Goal: Task Accomplishment & Management: Manage account settings

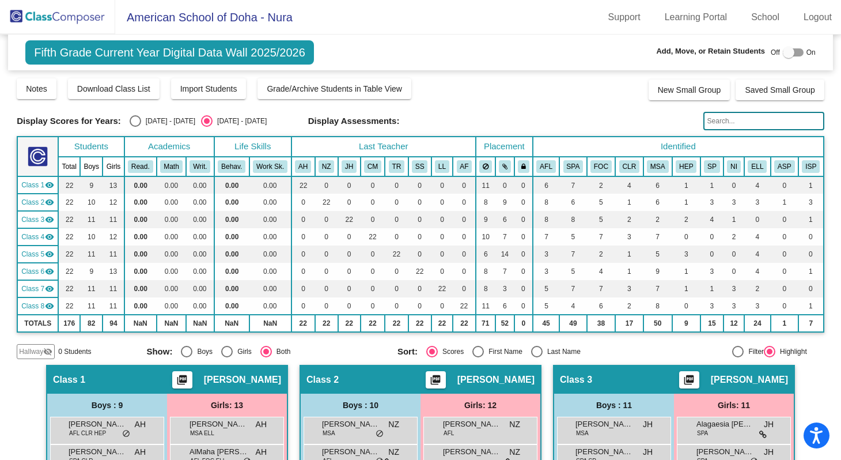
click at [81, 18] on img at bounding box center [57, 17] width 115 height 34
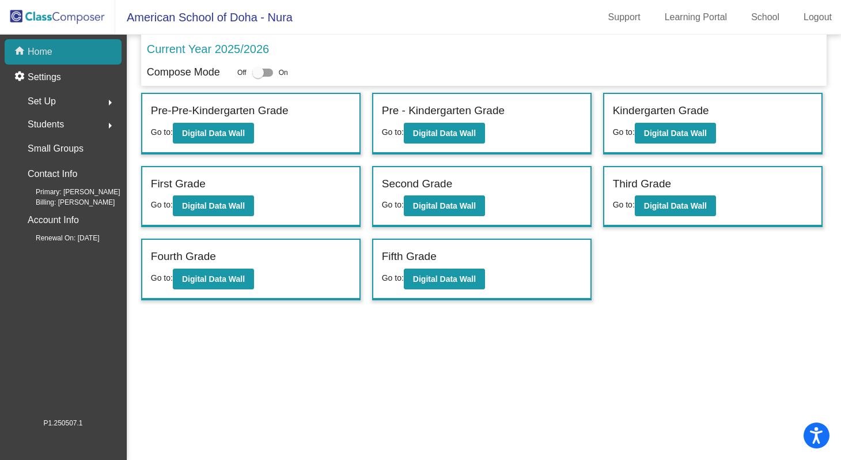
click at [75, 56] on div "home Home" at bounding box center [63, 51] width 117 height 25
click at [805, 21] on link "Logout" at bounding box center [817, 17] width 47 height 18
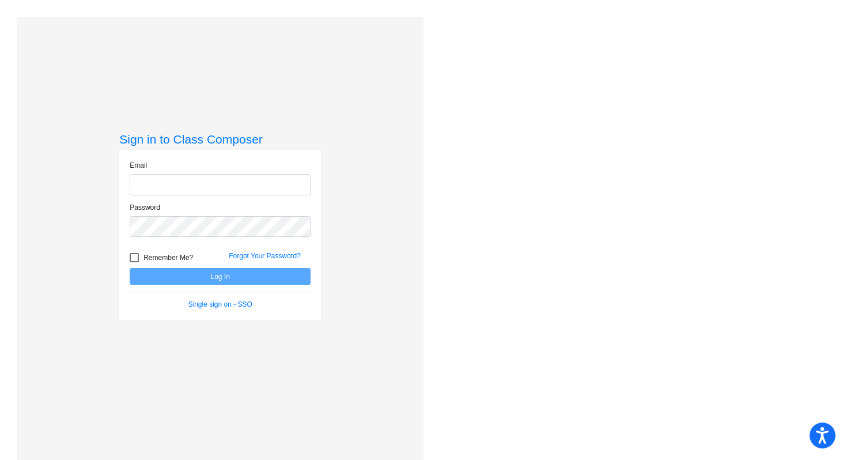
type input "[EMAIL_ADDRESS][DOMAIN_NAME]"
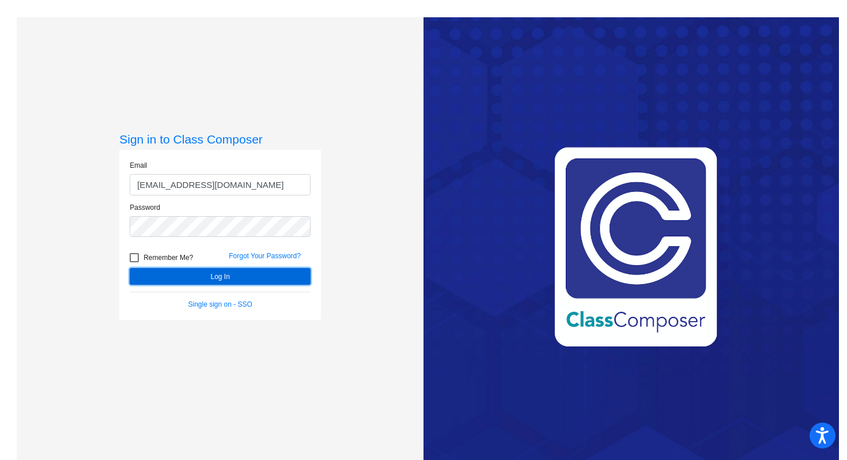
click at [264, 277] on button "Log In" at bounding box center [220, 276] width 181 height 17
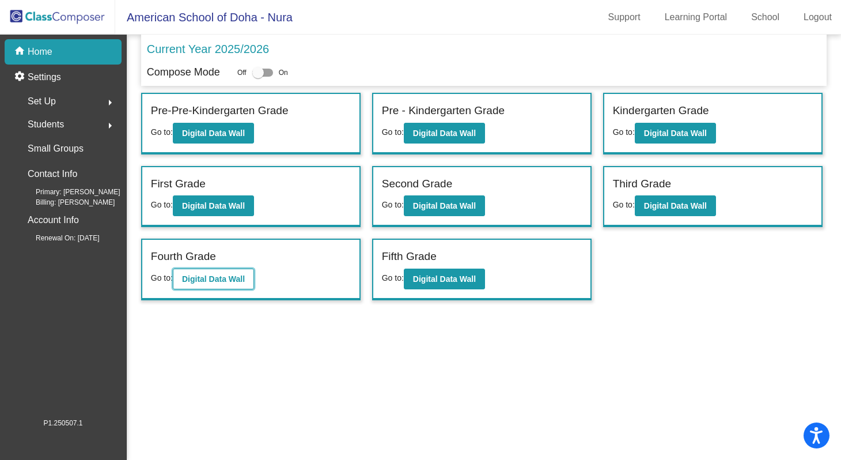
click at [230, 281] on b "Digital Data Wall" at bounding box center [213, 278] width 63 height 9
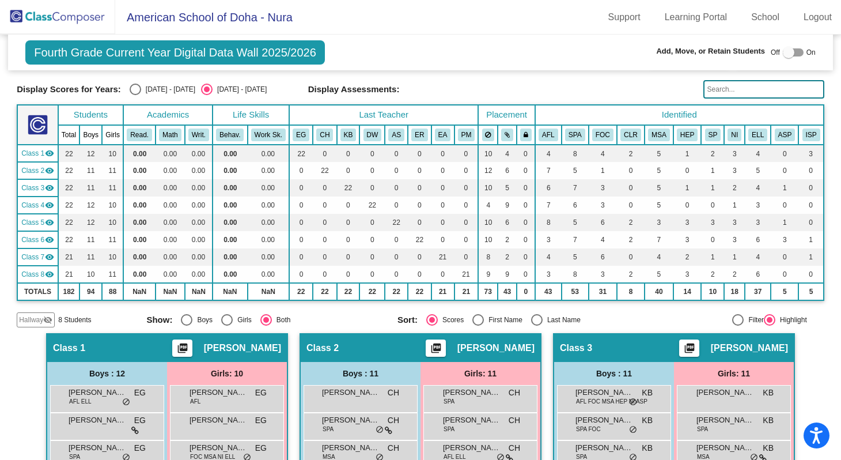
scroll to position [28, 0]
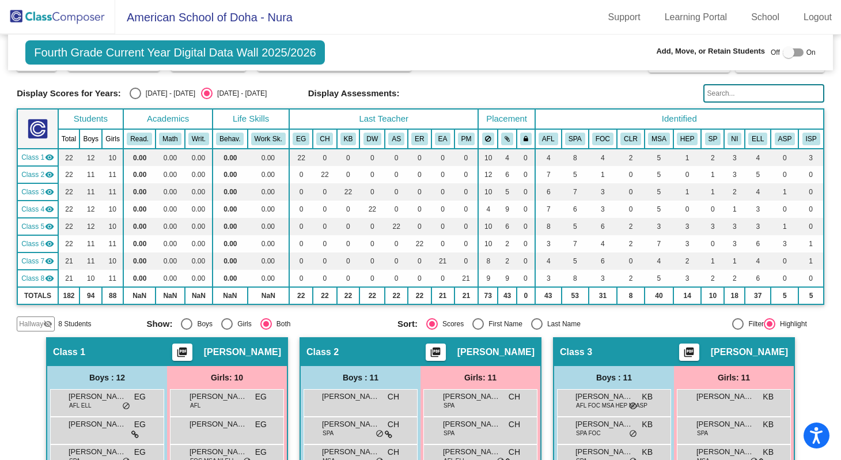
click at [368, 117] on th "Last Teacher" at bounding box center [383, 119] width 189 height 20
click at [384, 120] on th "Last Teacher" at bounding box center [383, 119] width 189 height 20
click at [50, 162] on mat-icon "visibility" at bounding box center [49, 157] width 9 height 9
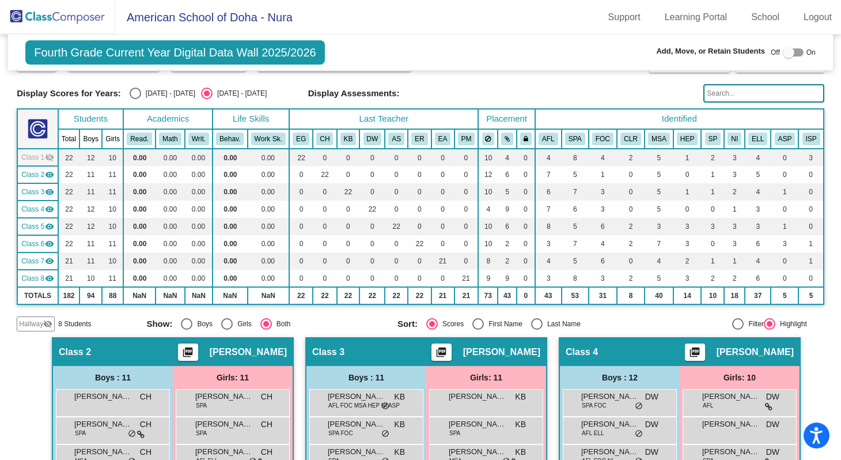
click at [50, 162] on mat-icon "visibility_off" at bounding box center [49, 157] width 9 height 9
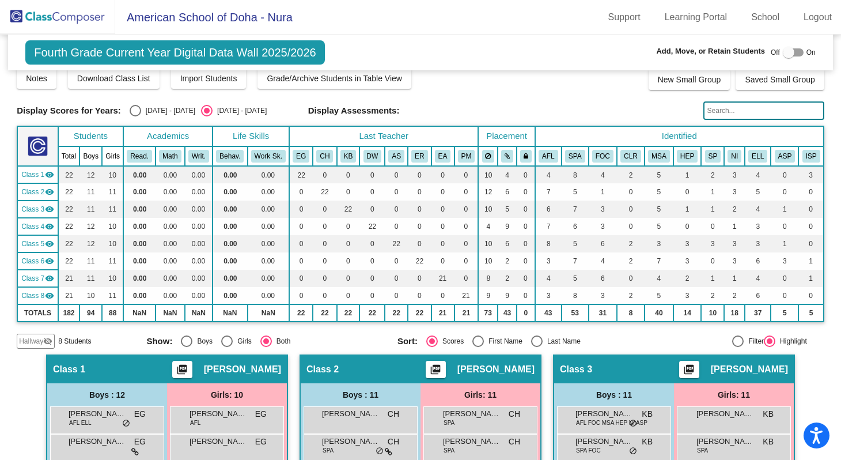
scroll to position [0, 0]
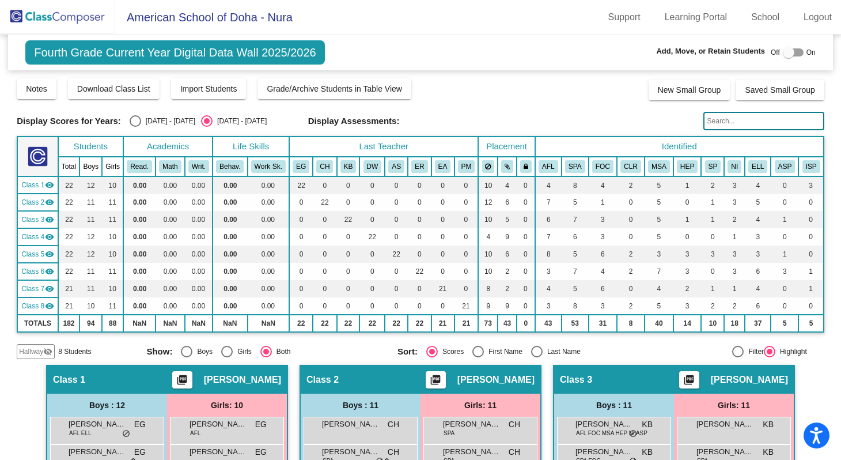
click at [32, 19] on img at bounding box center [57, 17] width 115 height 34
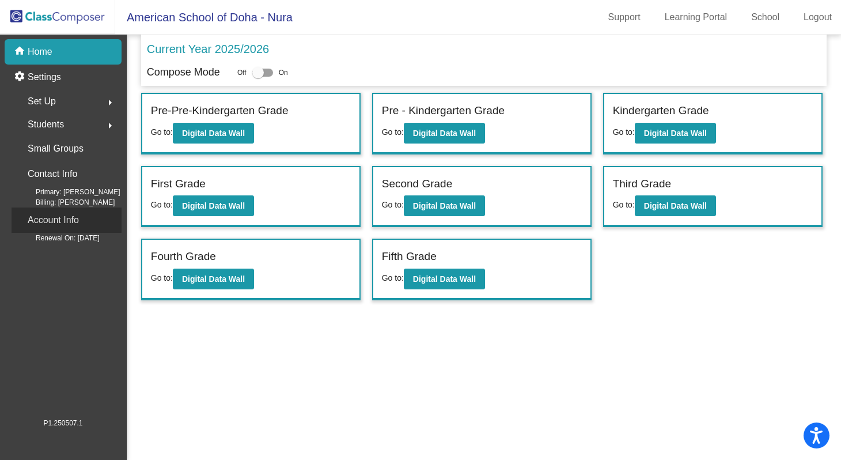
click at [69, 226] on p "Account Info" at bounding box center [53, 220] width 51 height 16
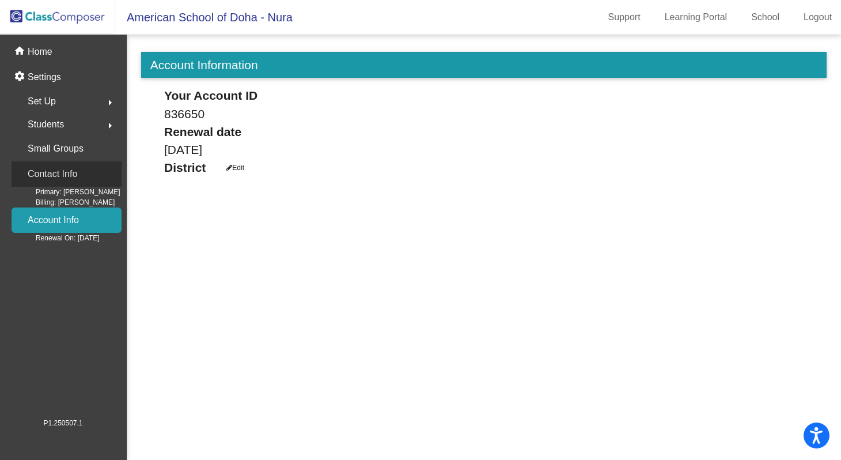
click at [63, 174] on p "Contact Info" at bounding box center [53, 174] width 50 height 16
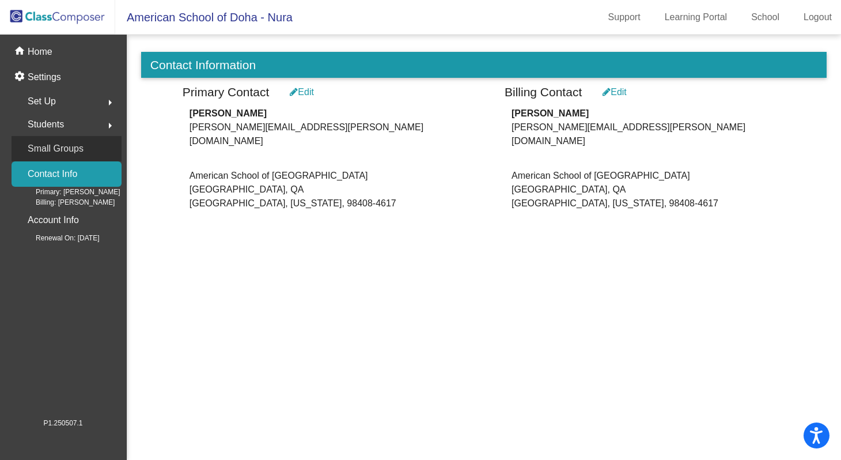
click at [57, 149] on p "Small Groups" at bounding box center [56, 149] width 56 height 16
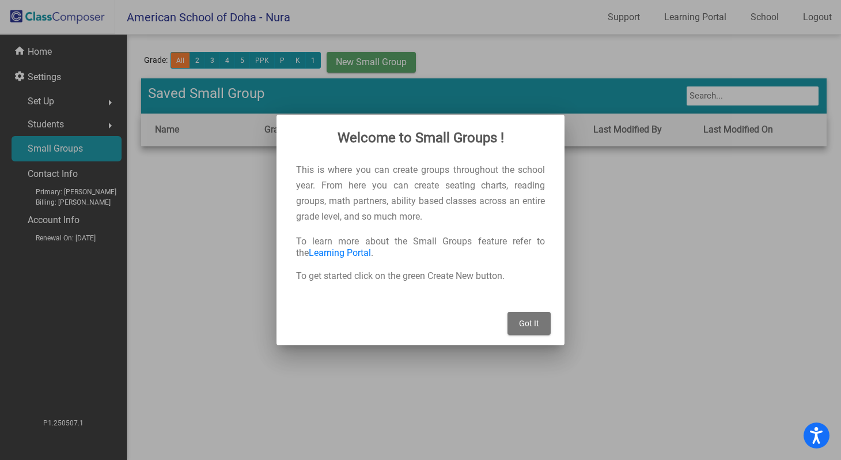
click at [52, 124] on div at bounding box center [420, 230] width 841 height 460
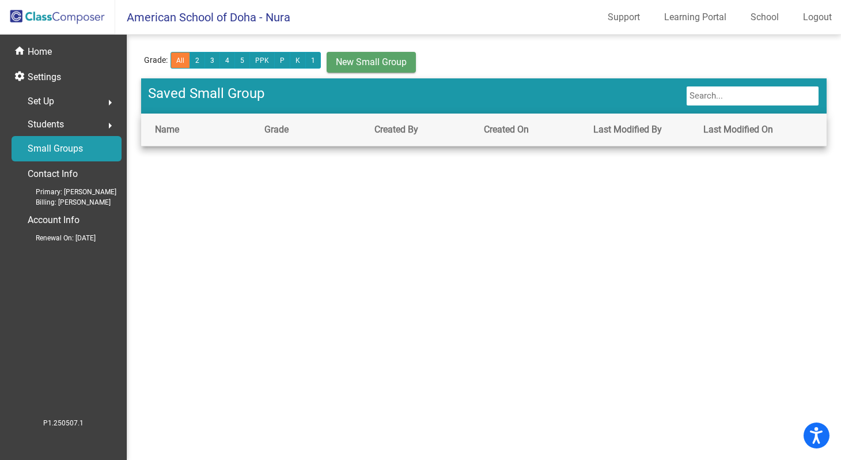
click at [114, 127] on mat-icon "arrow_right" at bounding box center [110, 126] width 14 height 14
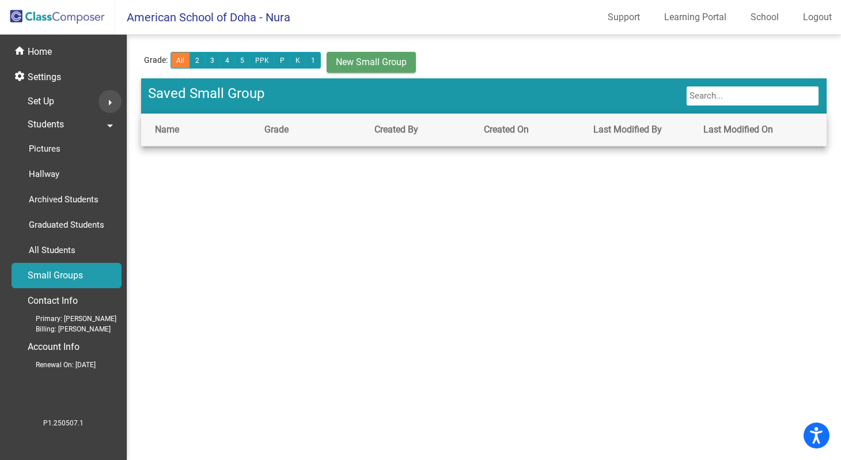
click at [111, 101] on mat-icon "arrow_right" at bounding box center [110, 103] width 14 height 14
click at [52, 202] on p "Classes" at bounding box center [44, 202] width 31 height 14
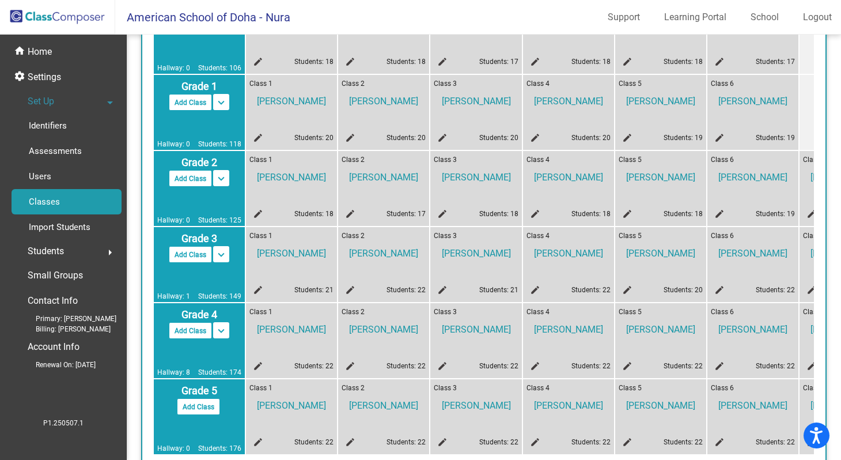
scroll to position [302, 0]
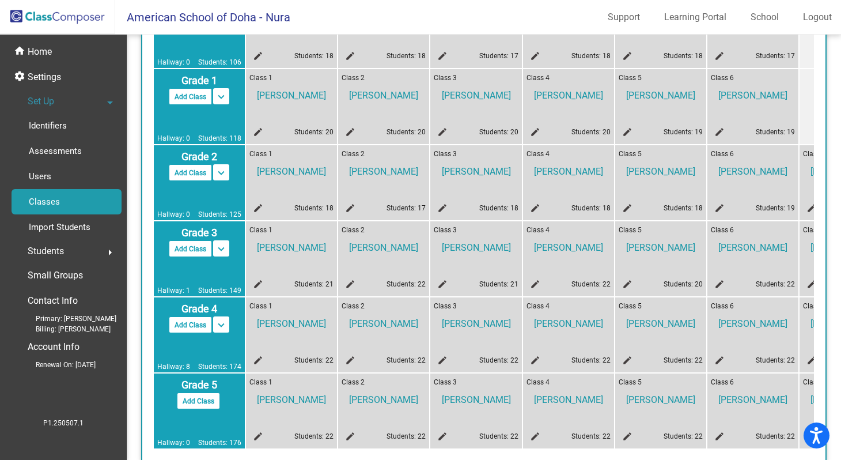
click at [390, 249] on span "[PERSON_NAME]" at bounding box center [384, 245] width 84 height 20
click at [221, 252] on mat-icon "keyboard_arrow_down" at bounding box center [221, 249] width 14 height 14
click at [221, 252] on mat-icon "keyboard_arrow_up" at bounding box center [221, 249] width 14 height 14
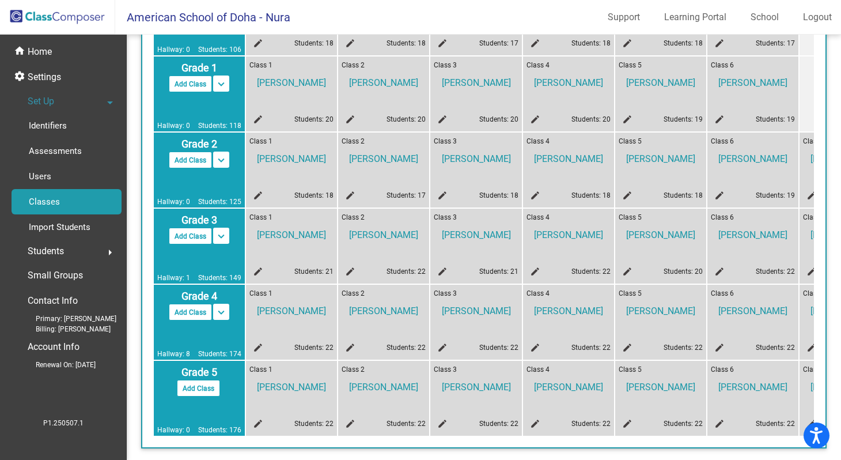
scroll to position [309, 0]
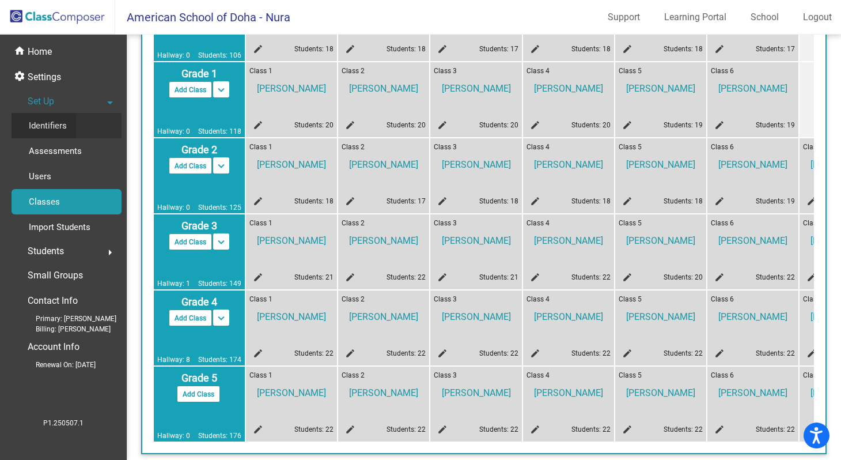
click at [56, 127] on p "Identifiers" at bounding box center [48, 126] width 38 height 14
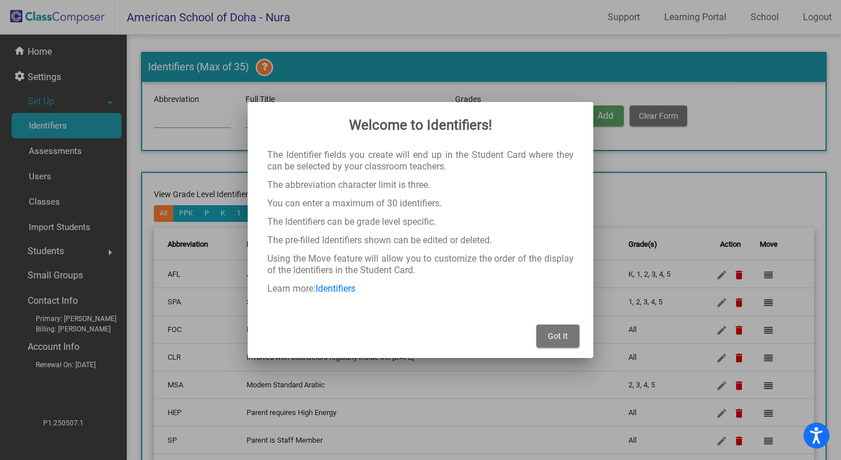
click at [111, 105] on div at bounding box center [420, 230] width 841 height 460
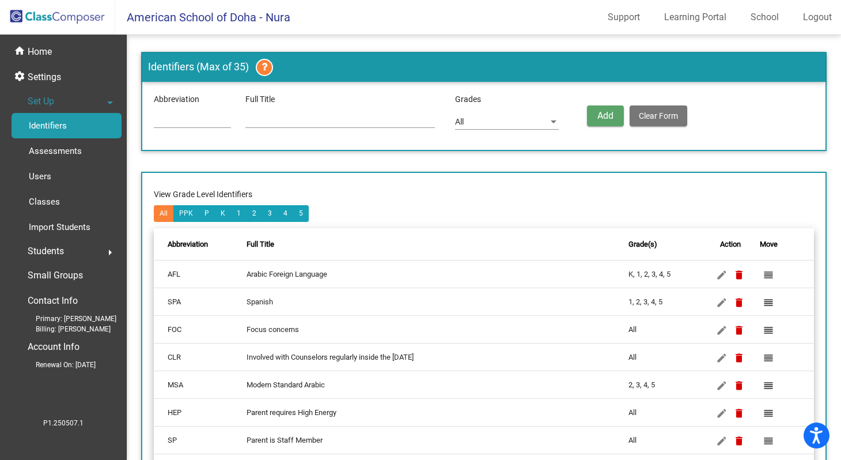
click at [110, 103] on mat-icon "arrow_drop_down" at bounding box center [110, 103] width 14 height 14
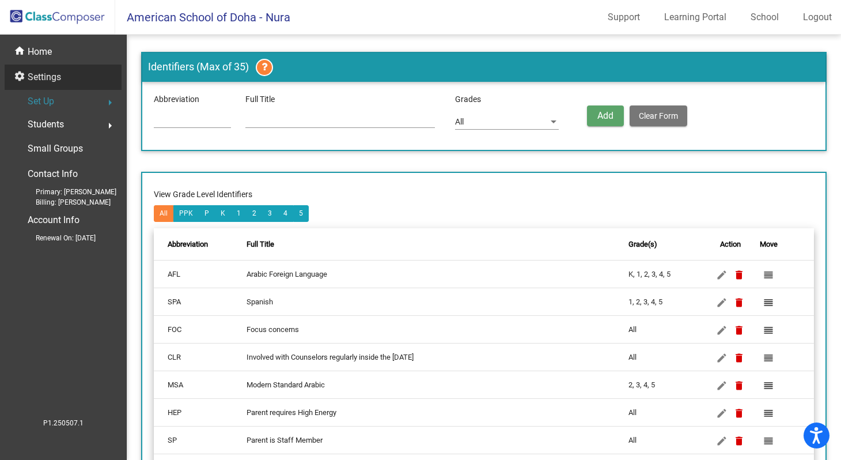
click at [55, 81] on p "Settings" at bounding box center [44, 77] width 33 height 14
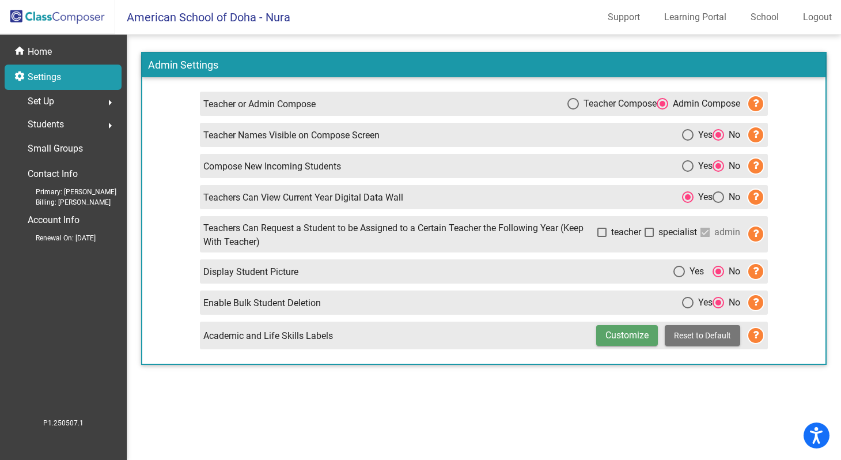
click at [757, 134] on icon at bounding box center [755, 134] width 17 height 17
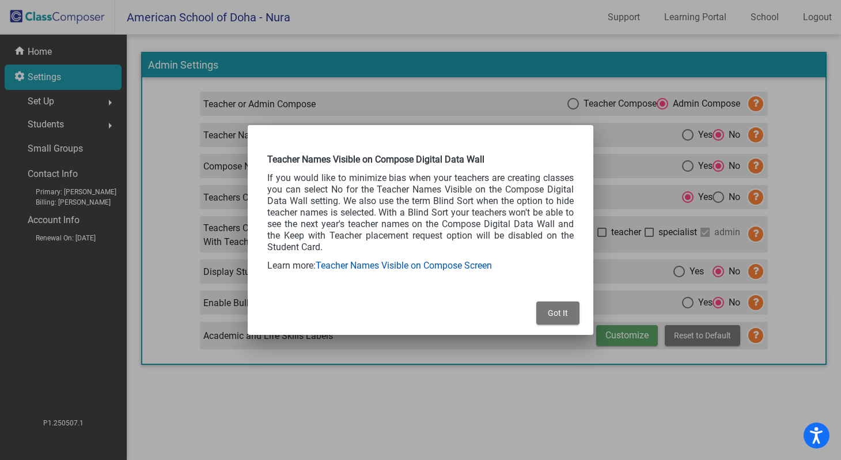
click at [470, 267] on link "Teacher Names Visible on Compose Screen" at bounding box center [404, 265] width 176 height 11
click at [561, 310] on span "Got It" at bounding box center [558, 312] width 20 height 9
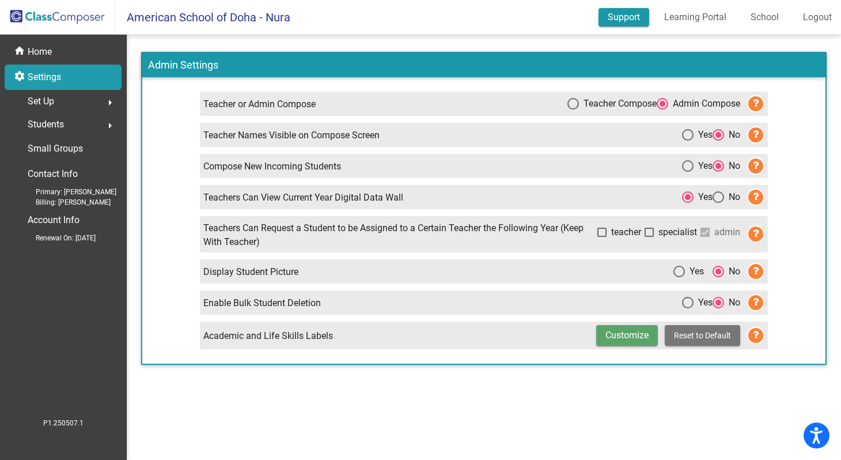
click at [622, 17] on link "Support" at bounding box center [624, 17] width 51 height 18
click at [38, 54] on p "Home" at bounding box center [40, 52] width 24 height 14
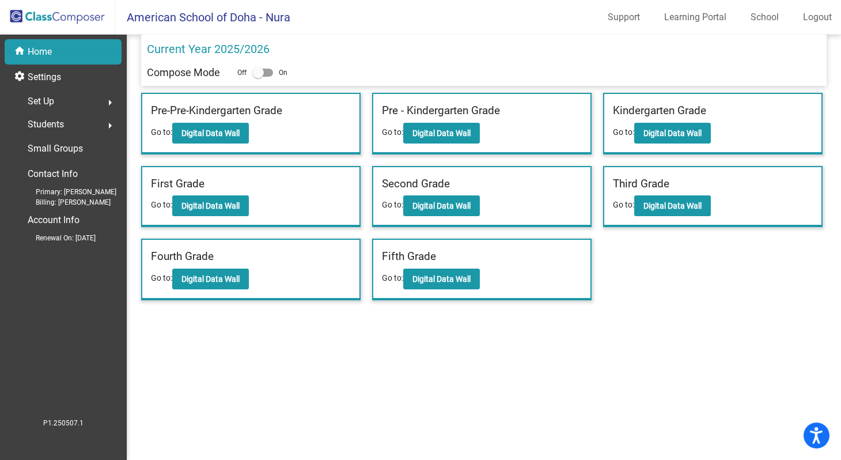
click at [260, 73] on div at bounding box center [258, 73] width 12 height 12
click at [258, 77] on input "checkbox" at bounding box center [258, 77] width 1 height 1
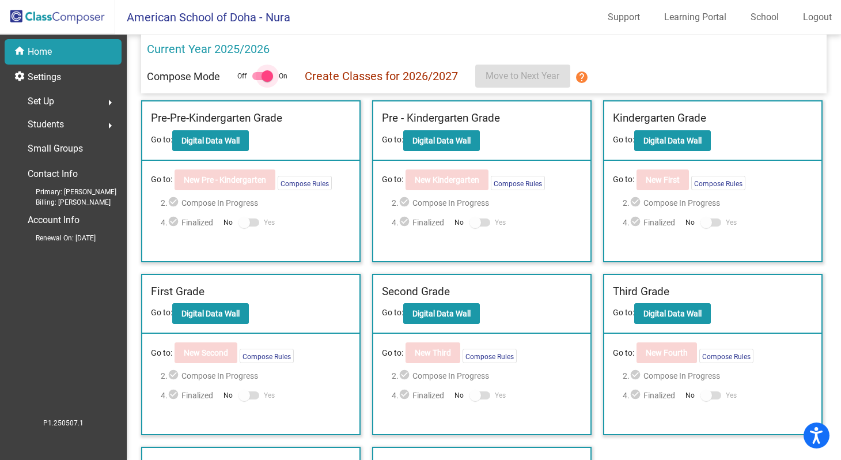
click at [265, 77] on div at bounding box center [268, 76] width 12 height 12
click at [258, 80] on input "checkbox" at bounding box center [258, 80] width 1 height 1
checkbox input "false"
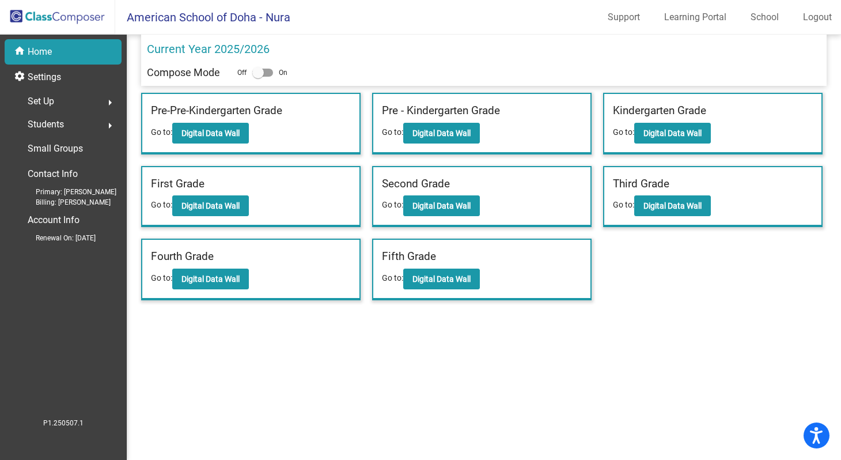
click at [110, 101] on mat-icon "arrow_right" at bounding box center [110, 103] width 14 height 14
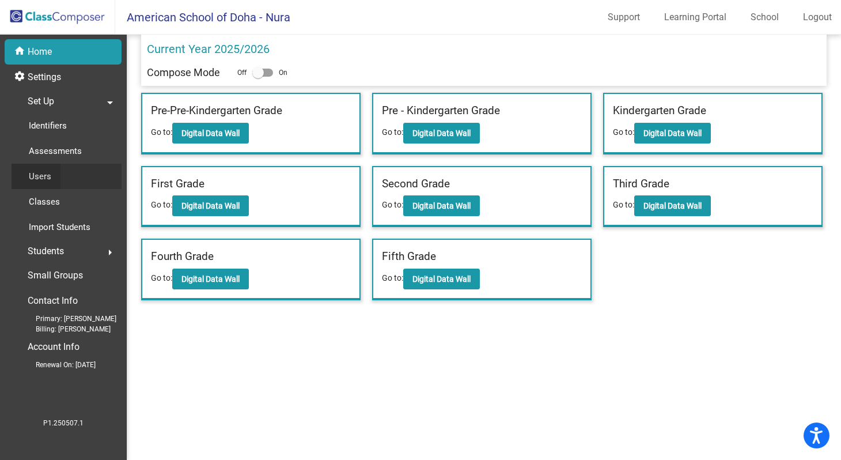
click at [40, 179] on p "Users" at bounding box center [40, 176] width 22 height 14
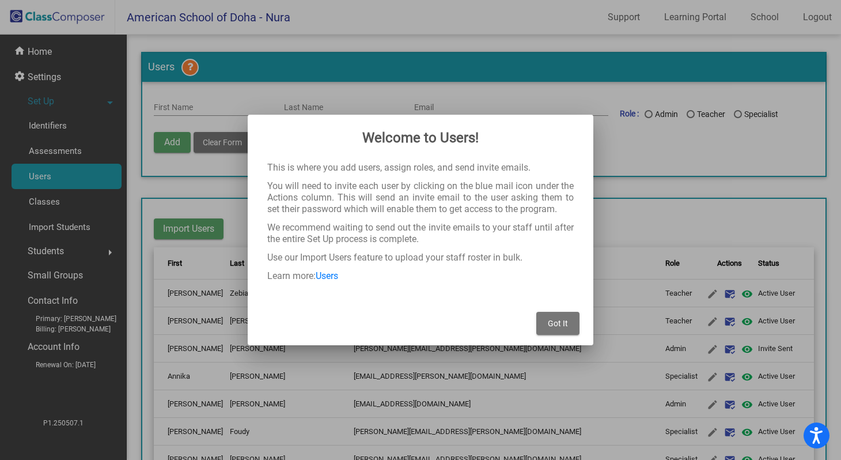
click at [557, 324] on span "Got It" at bounding box center [558, 323] width 20 height 9
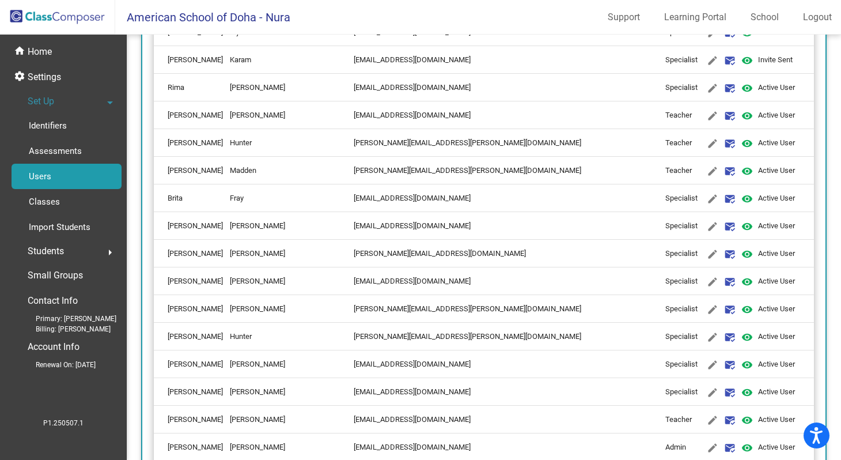
scroll to position [3164, 0]
click at [706, 176] on mat-icon "edit" at bounding box center [713, 172] width 14 height 14
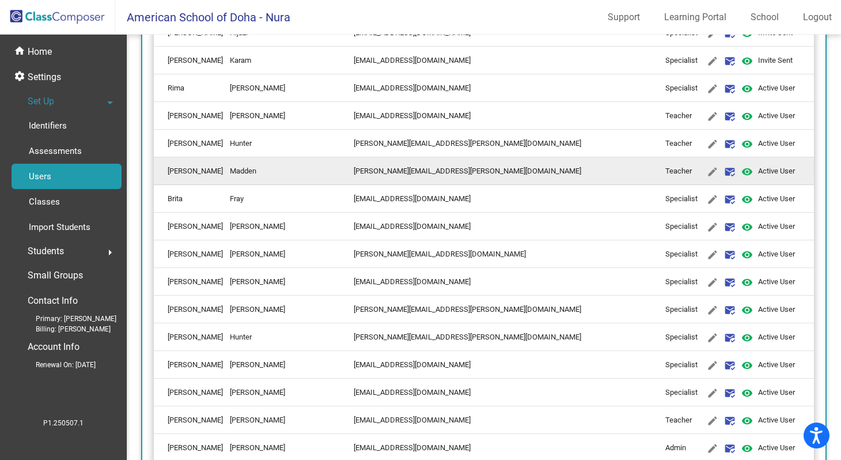
type input "[PERSON_NAME]"
type input "Madden"
type input "[PERSON_NAME][EMAIL_ADDRESS][PERSON_NAME][DOMAIN_NAME]"
radio input "true"
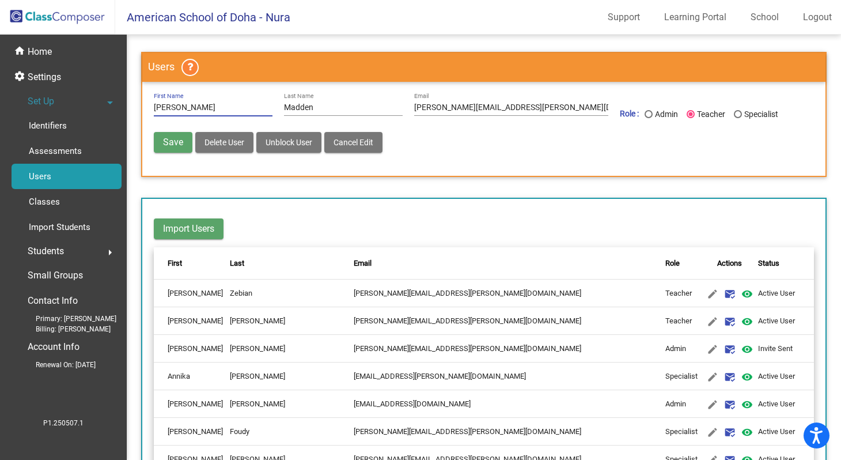
click at [653, 170] on form "[PERSON_NAME] First Name [PERSON_NAME] Last Name [PERSON_NAME][EMAIL_ADDRESS][P…" at bounding box center [483, 129] width 683 height 94
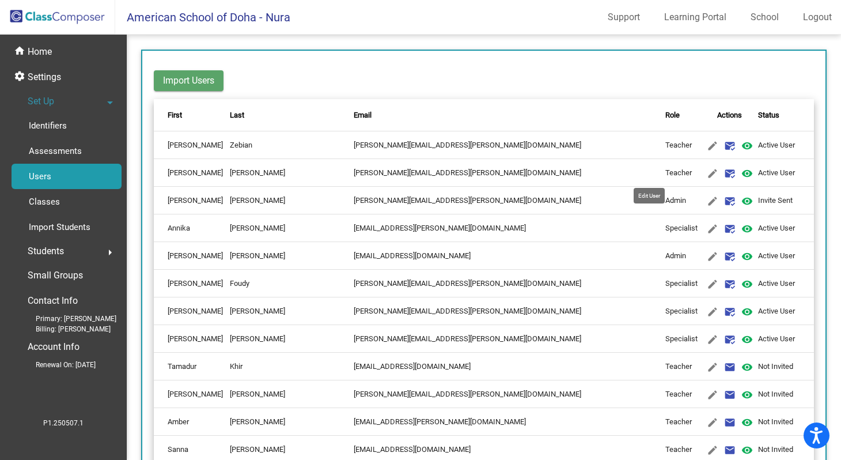
scroll to position [150, 0]
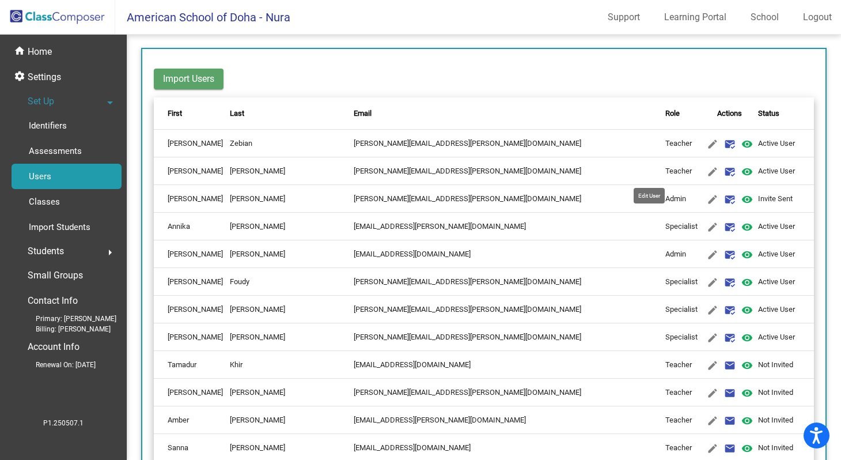
click at [706, 170] on mat-icon "edit" at bounding box center [713, 172] width 14 height 14
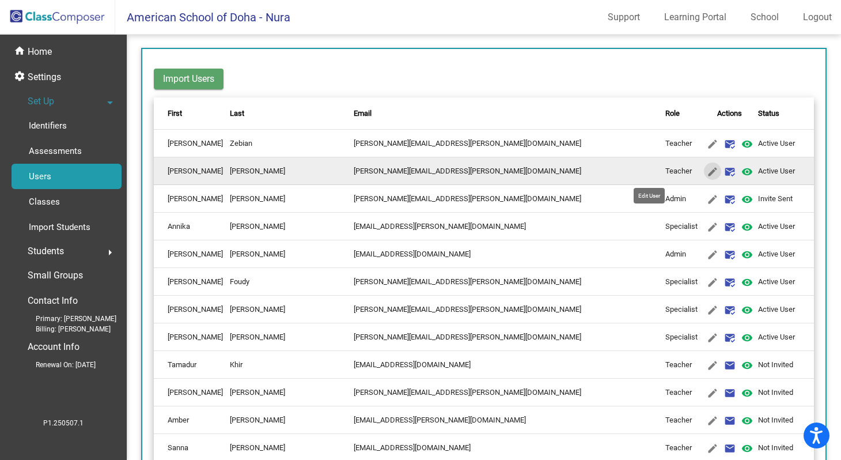
type input "[PERSON_NAME]"
type input "[PERSON_NAME][EMAIL_ADDRESS][PERSON_NAME][DOMAIN_NAME]"
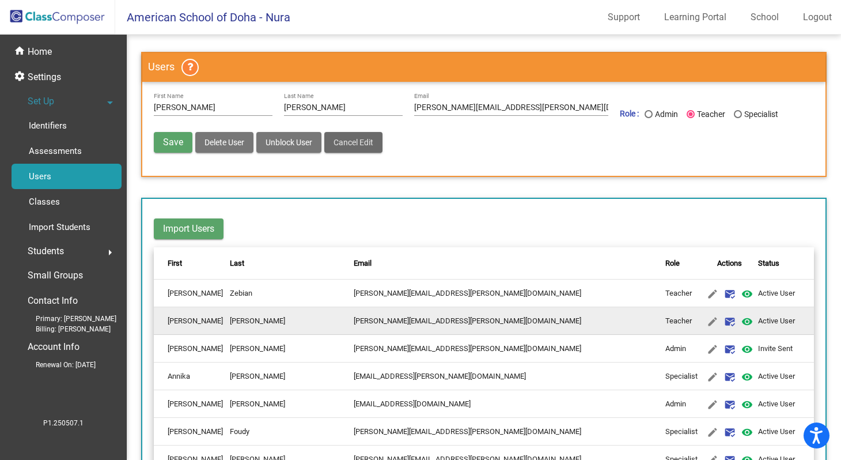
click at [372, 145] on span "Cancel Edit" at bounding box center [354, 142] width 40 height 9
radio input "false"
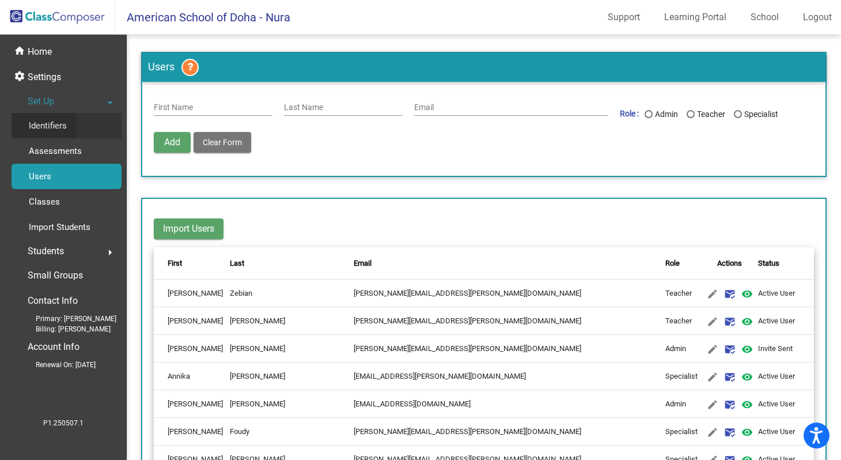
click at [52, 127] on p "Identifiers" at bounding box center [48, 126] width 38 height 14
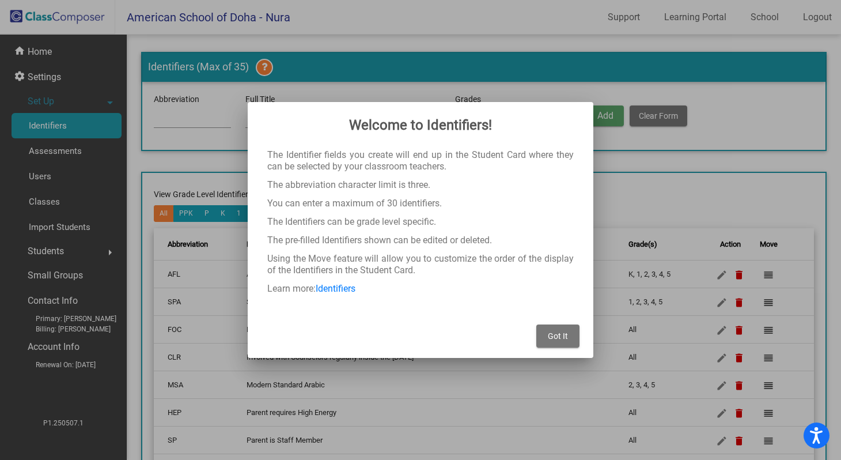
click at [561, 339] on span "Got It" at bounding box center [558, 335] width 20 height 9
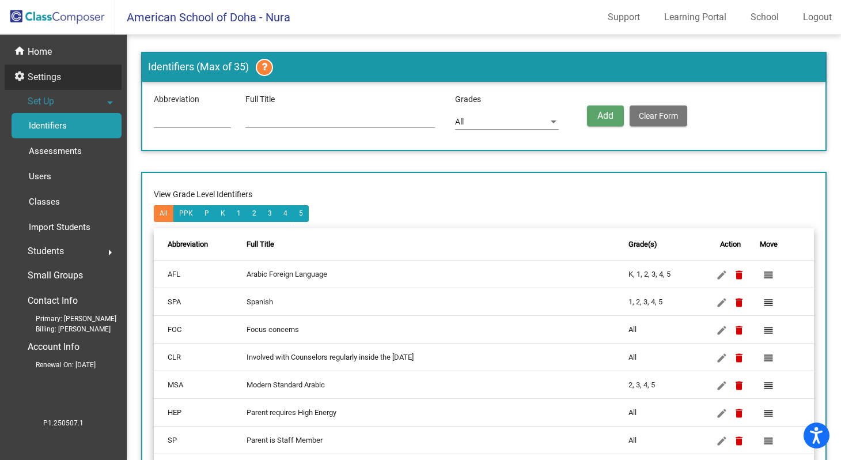
click at [47, 77] on p "Settings" at bounding box center [44, 77] width 33 height 14
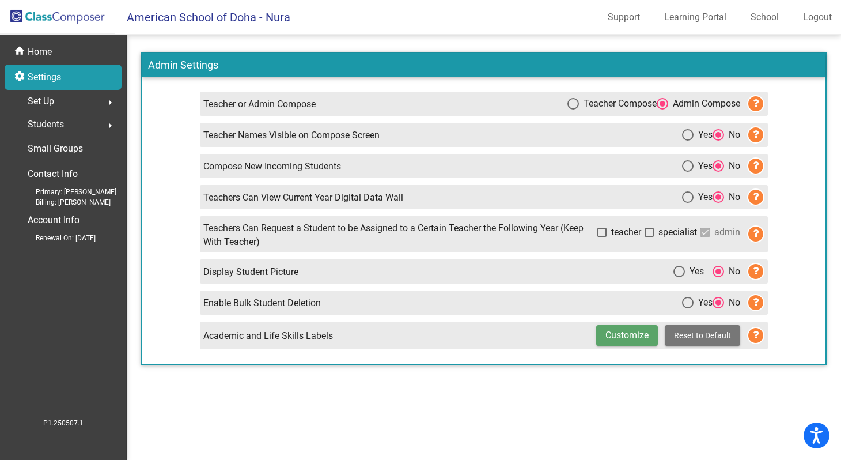
click at [82, 16] on img at bounding box center [57, 17] width 115 height 34
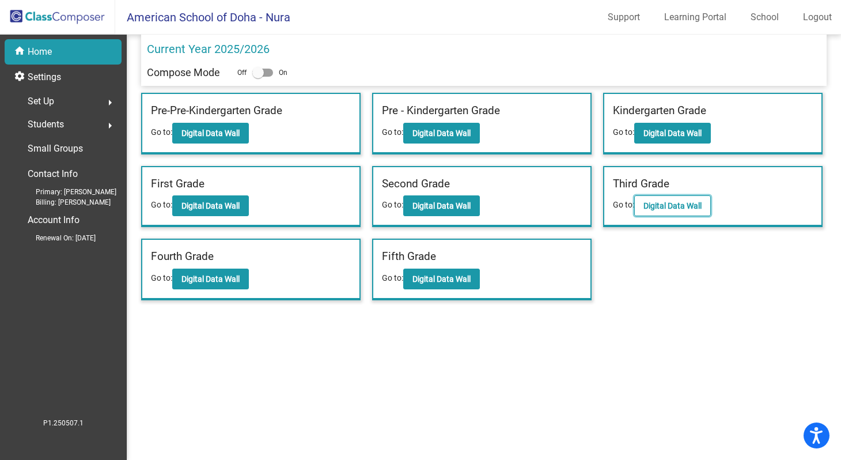
click at [666, 205] on b "Digital Data Wall" at bounding box center [673, 205] width 58 height 9
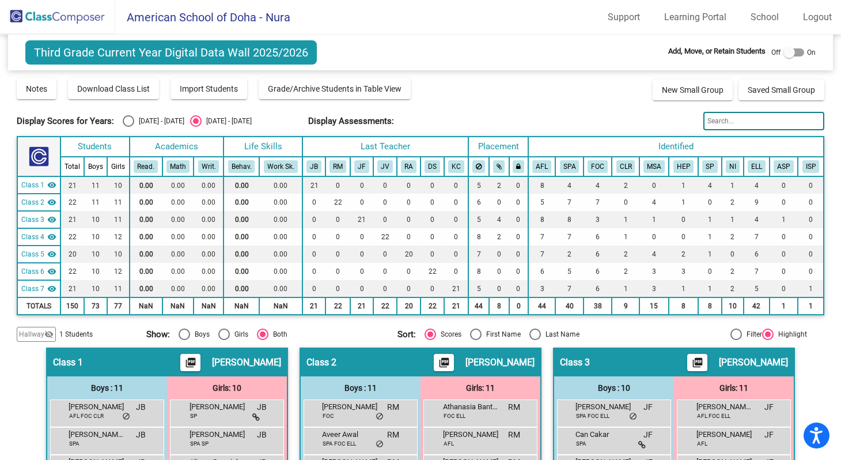
click at [786, 51] on div at bounding box center [790, 53] width 12 height 12
checkbox input "true"
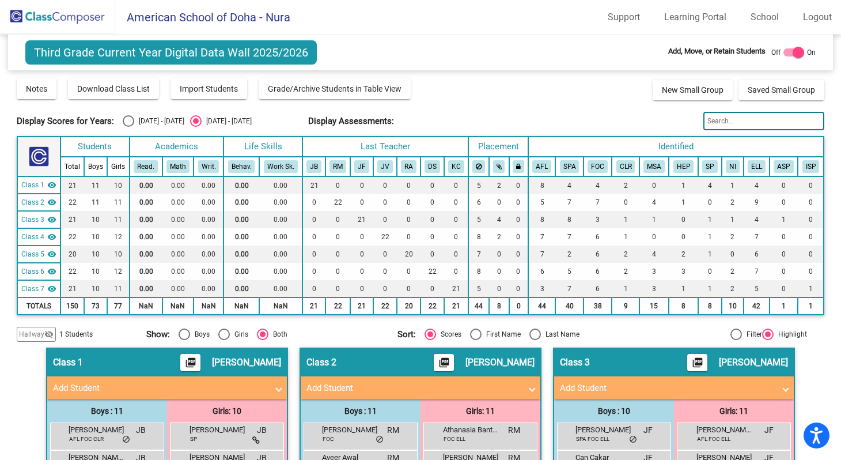
click at [479, 392] on mat-panel-title "Add Student" at bounding box center [413, 387] width 214 height 13
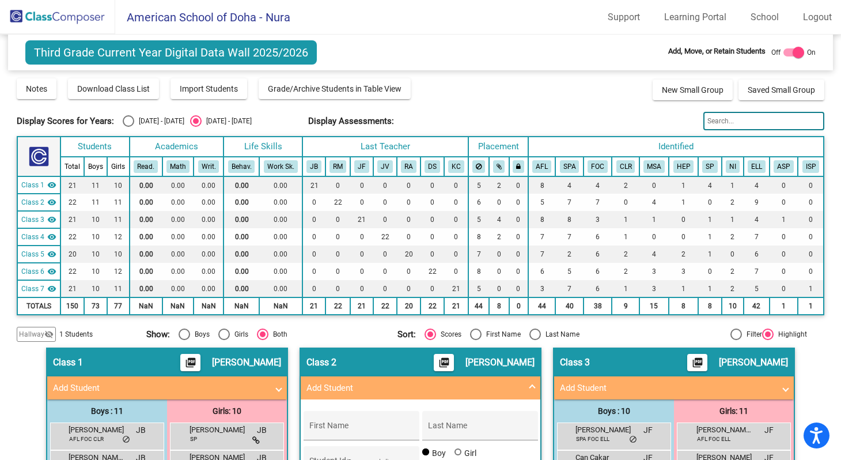
click at [531, 385] on span at bounding box center [532, 387] width 5 height 13
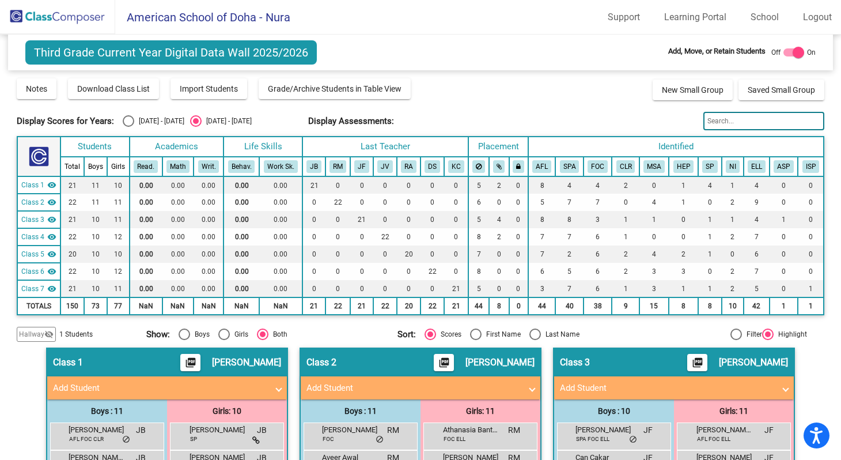
click at [77, 19] on img at bounding box center [57, 17] width 115 height 34
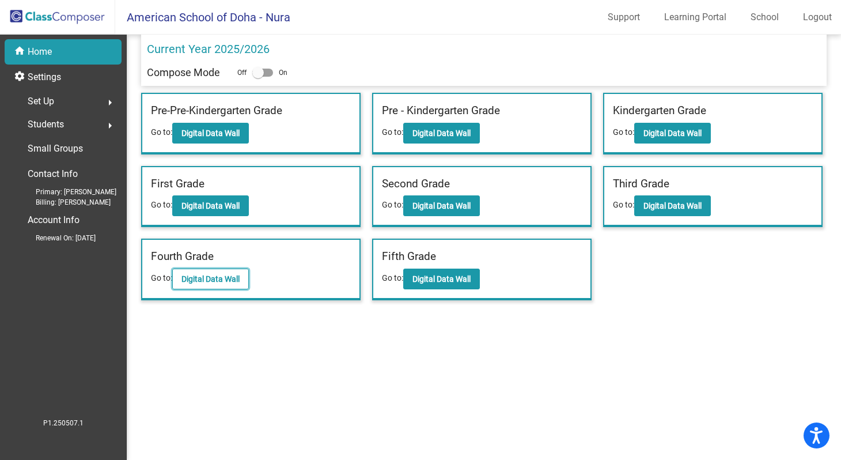
click at [211, 282] on b "Digital Data Wall" at bounding box center [210, 278] width 58 height 9
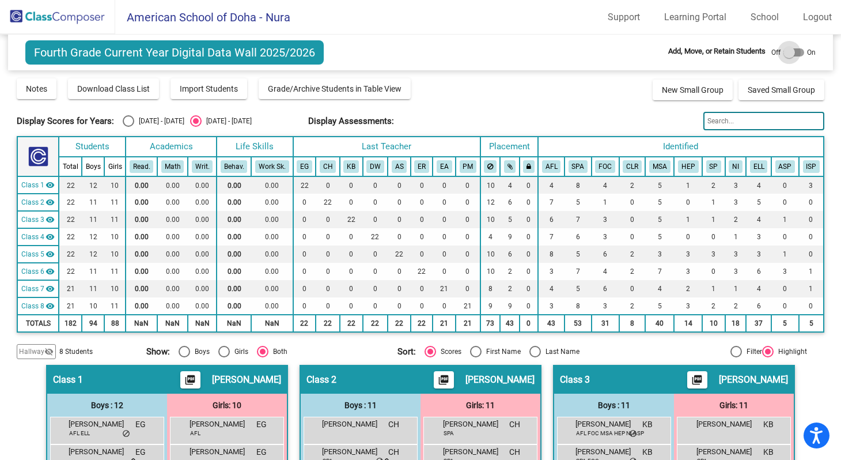
click at [785, 53] on div at bounding box center [790, 53] width 12 height 12
checkbox input "true"
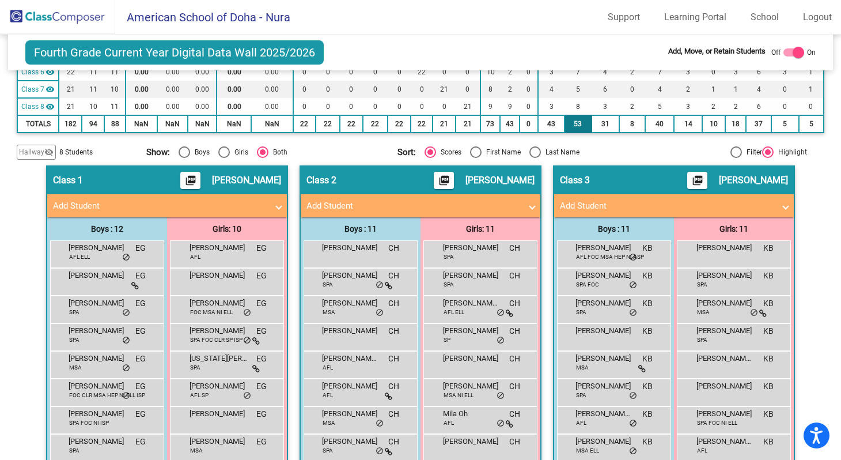
scroll to position [200, 0]
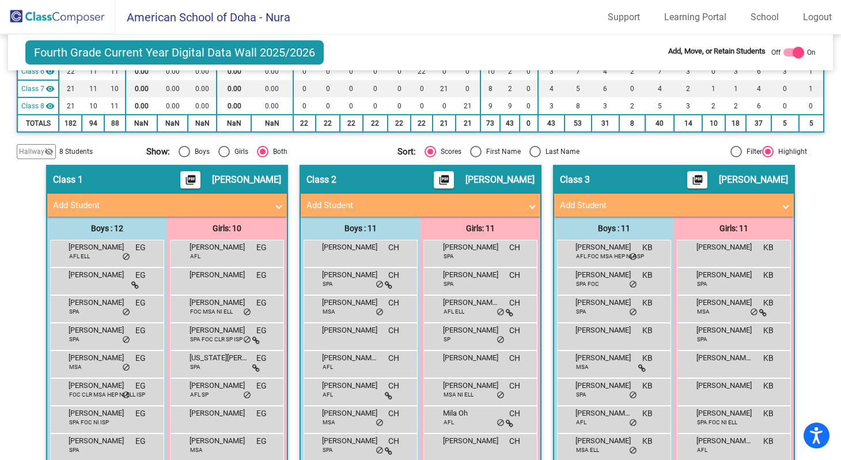
click at [269, 179] on span "[PERSON_NAME]" at bounding box center [246, 180] width 69 height 12
click at [102, 251] on span "[PERSON_NAME]" at bounding box center [98, 247] width 58 height 12
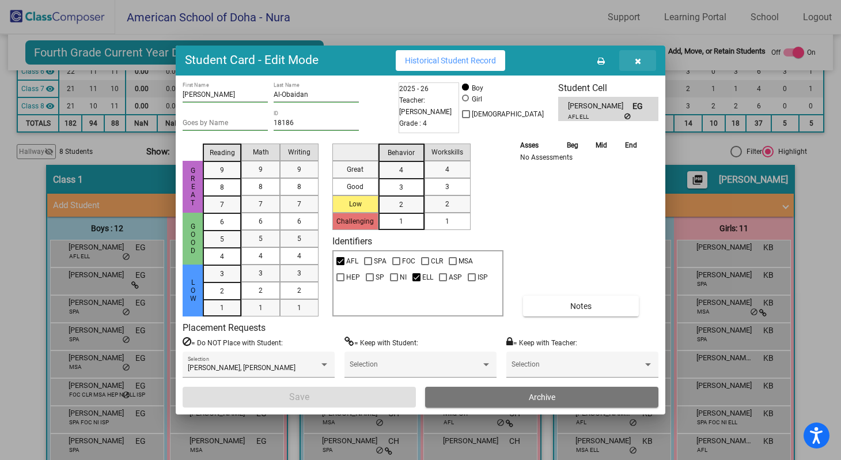
click at [637, 59] on icon "button" at bounding box center [638, 61] width 6 height 8
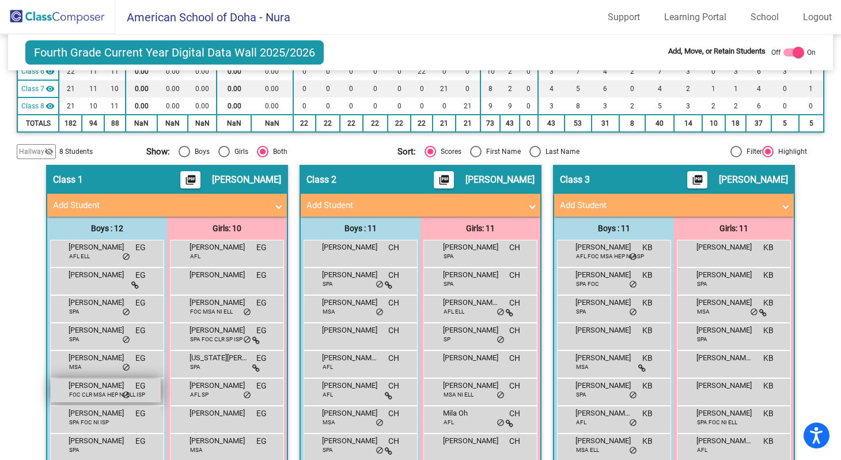
click at [97, 390] on span "FOC CLR MSA HEP NI ELL ISP" at bounding box center [107, 394] width 76 height 9
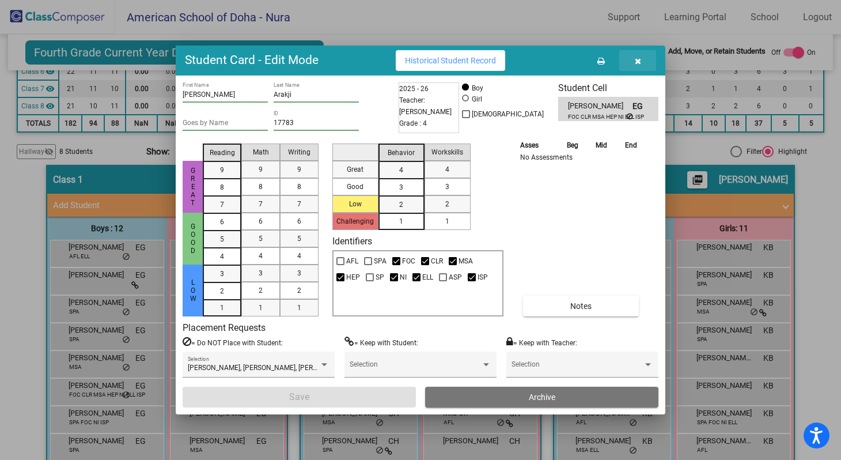
click at [637, 60] on icon "button" at bounding box center [638, 61] width 6 height 8
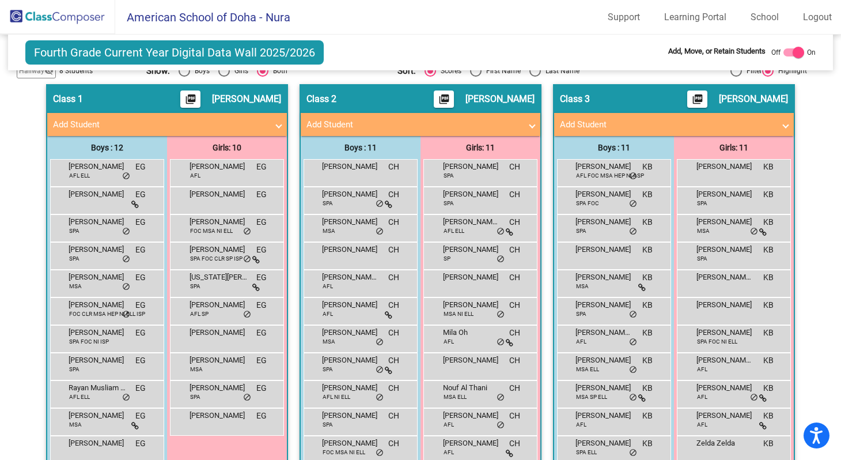
scroll to position [264, 0]
